Goal: Transaction & Acquisition: Purchase product/service

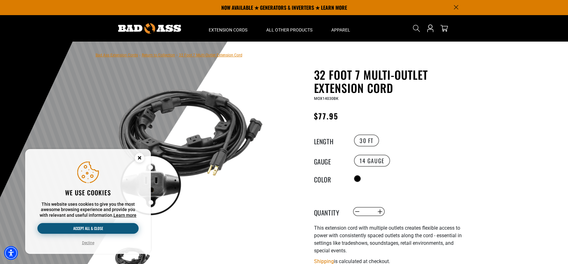
click at [120, 226] on button "Accept all & close" at bounding box center [87, 228] width 101 height 11
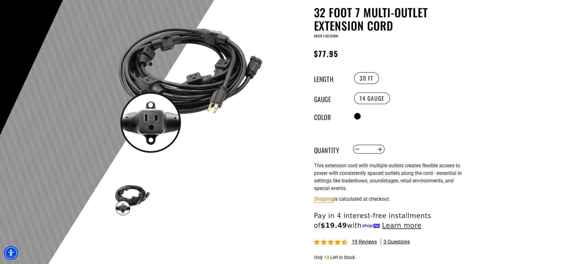
scroll to position [69, 0]
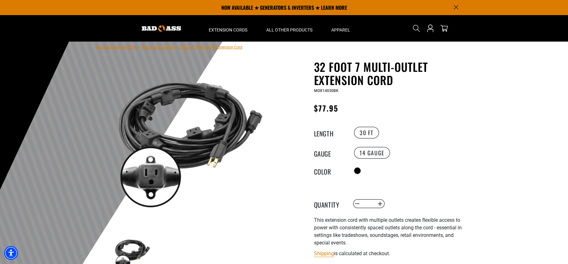
scroll to position [0, 0]
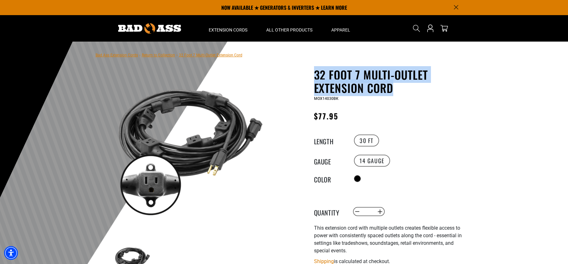
drag, startPoint x: 394, startPoint y: 86, endPoint x: 312, endPoint y: 74, distance: 82.1
click at [312, 74] on div "32 Foot 7 Multi-Outlet Extension Cord 32 Foot 7 Multi-Outlet Extension Cord MOX…" at bounding box center [378, 230] width 179 height 324
copy h1 "32 Foot 7 Multi-Outlet Extension Cord"
